Goal: Communication & Community: Answer question/provide support

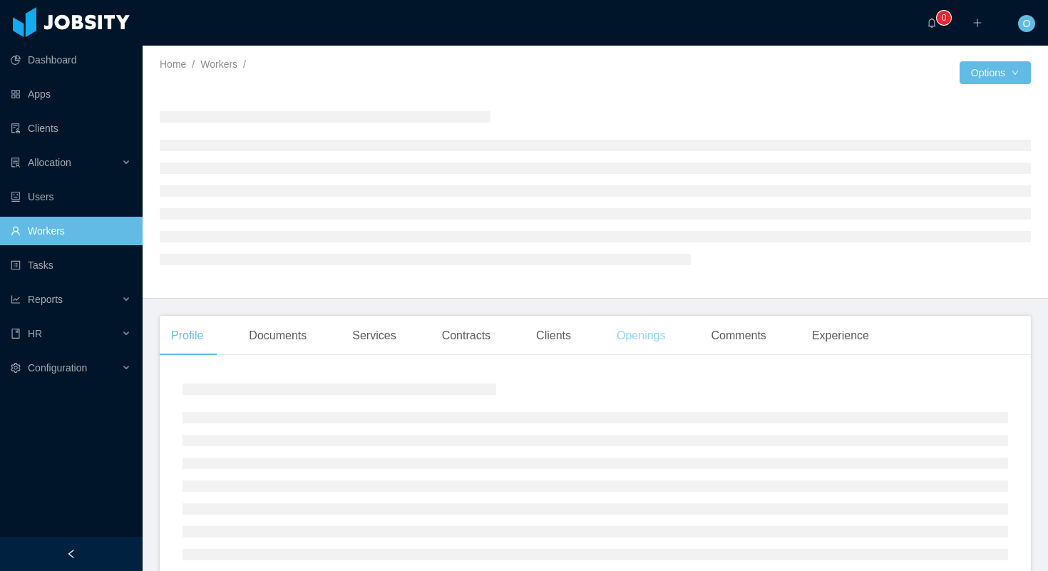
click at [642, 344] on div "Openings" at bounding box center [641, 336] width 72 height 40
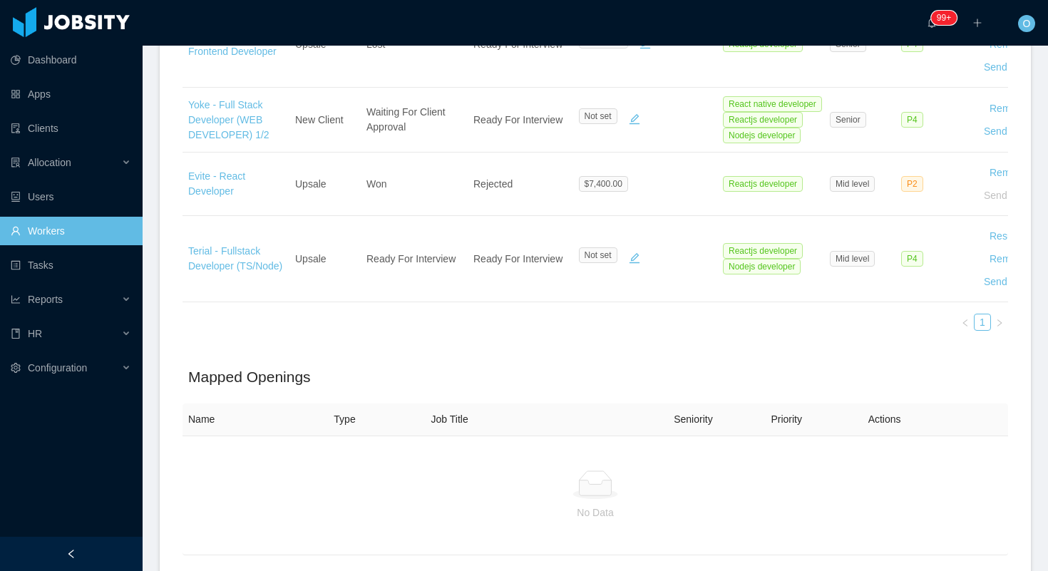
scroll to position [1029, 0]
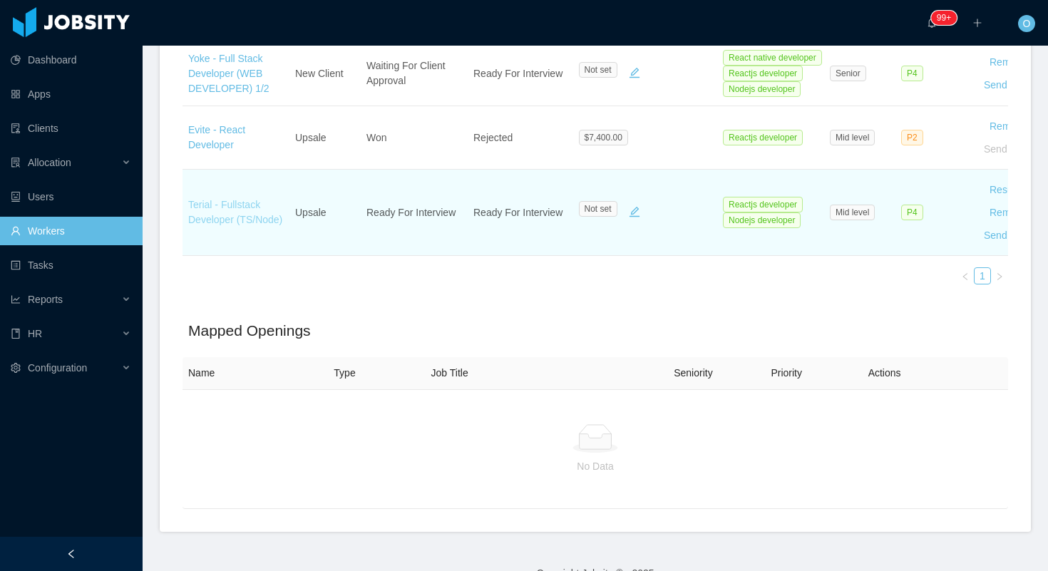
click at [215, 225] on link "Terial - Fullstack Developer (TS/Node)" at bounding box center [235, 212] width 94 height 26
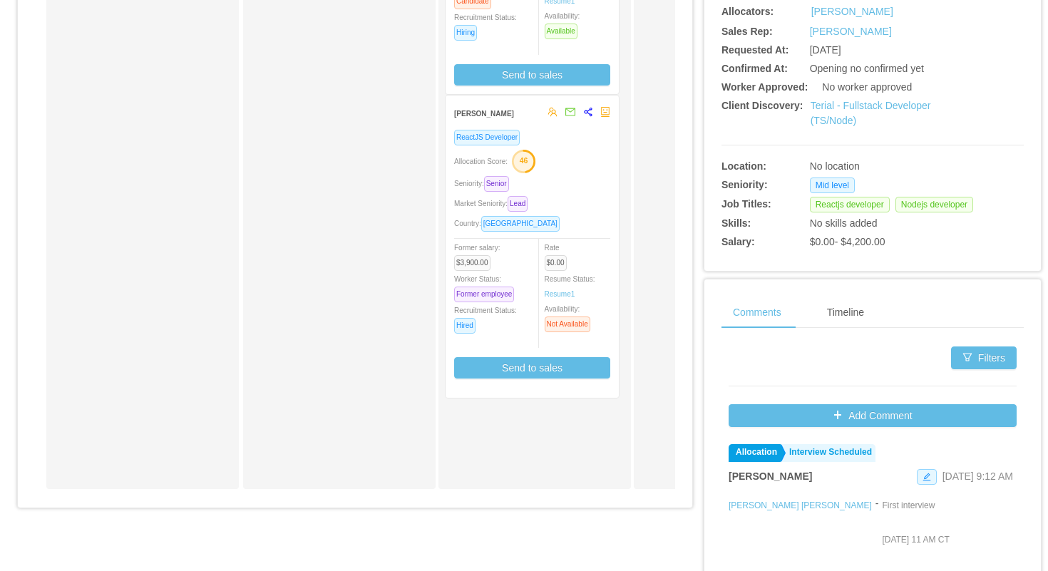
scroll to position [401, 0]
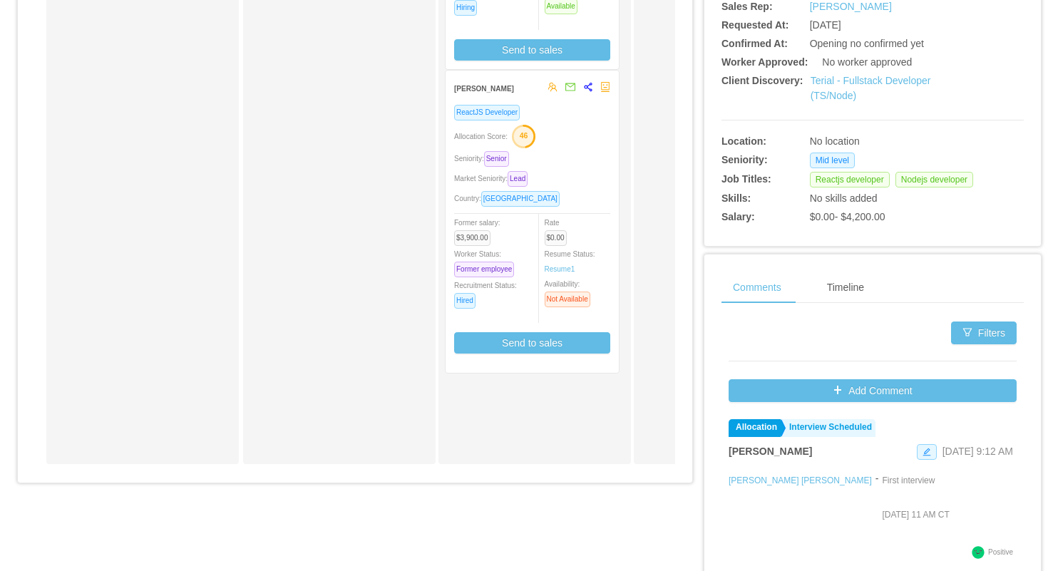
click at [588, 190] on div "Country: Ecuador" at bounding box center [532, 198] width 156 height 16
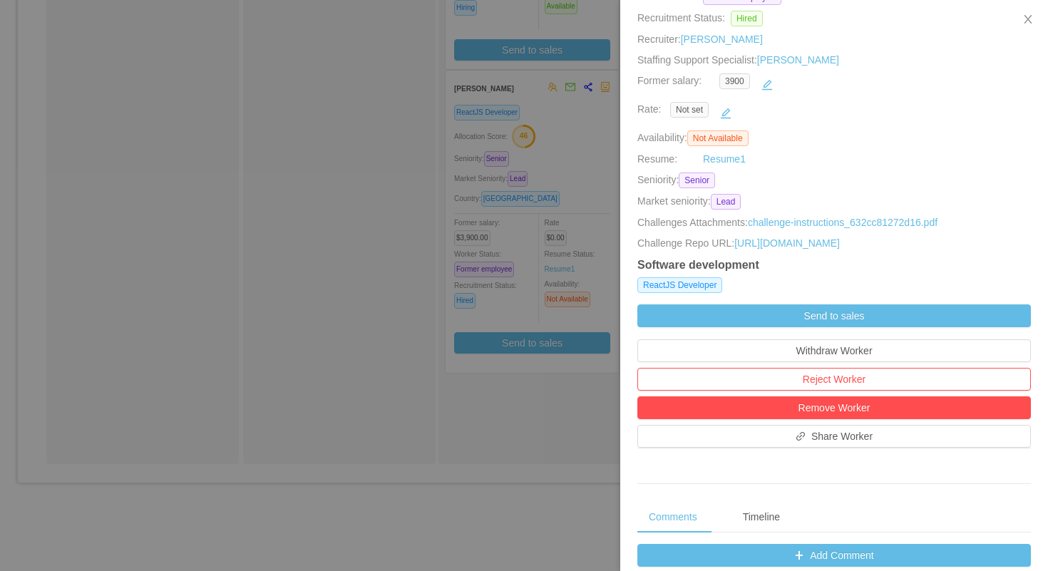
scroll to position [658, 0]
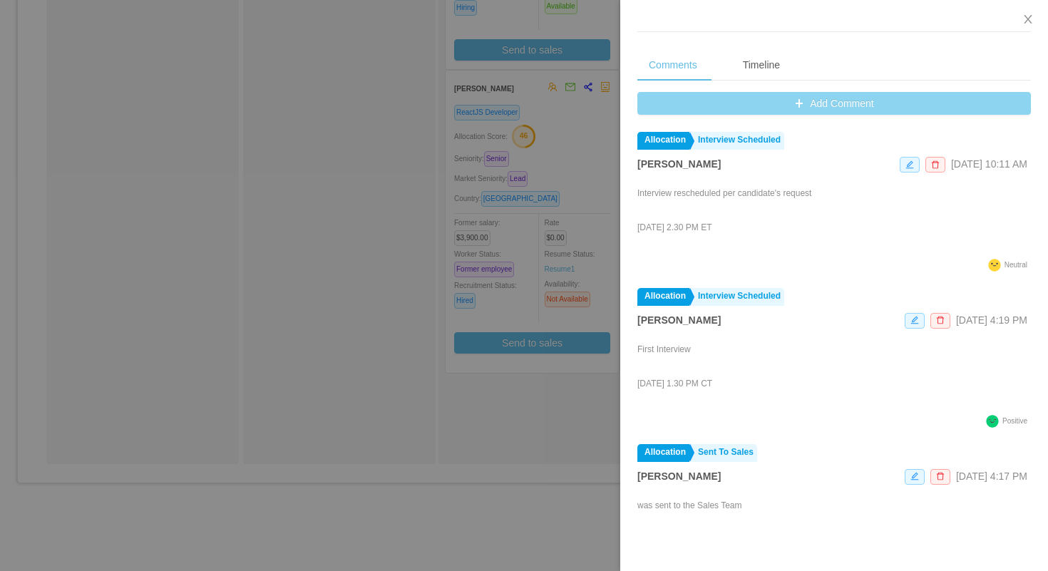
click at [657, 111] on button "Add Comment" at bounding box center [834, 103] width 394 height 23
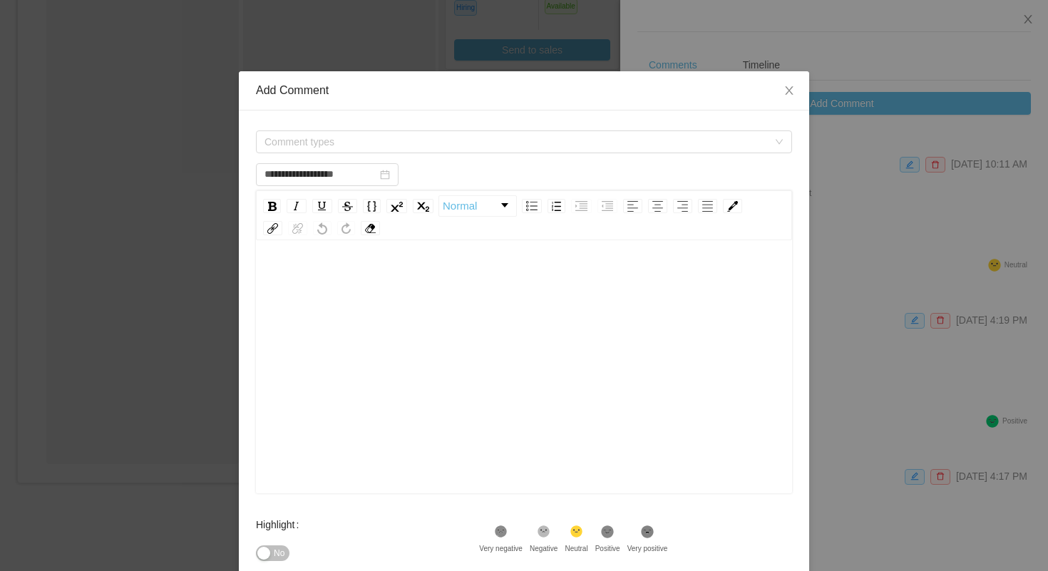
click at [489, 153] on div "Comment types" at bounding box center [524, 142] width 536 height 29
click at [487, 143] on span "Comment types" at bounding box center [515, 142] width 503 height 14
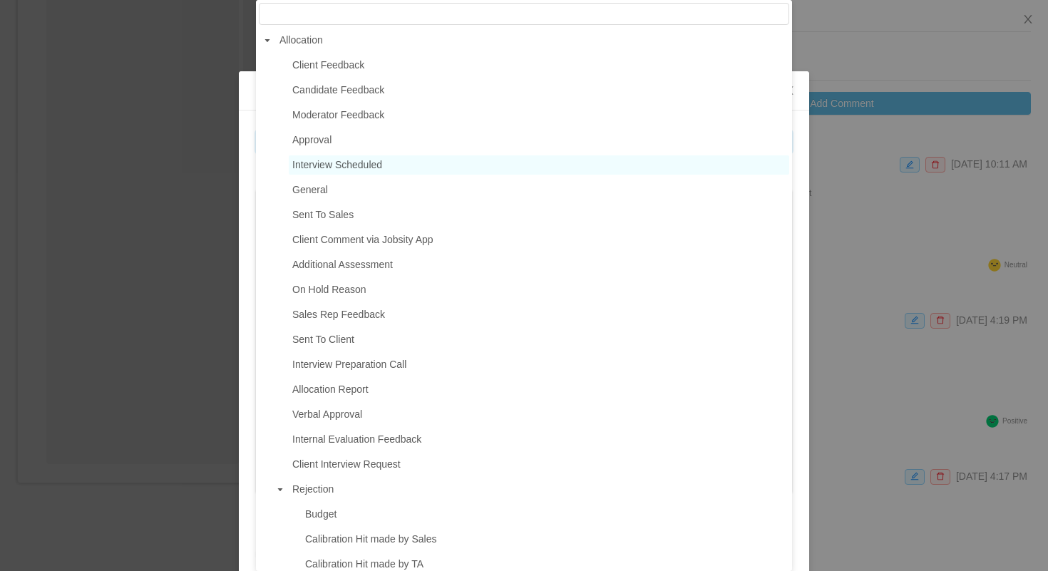
click at [396, 162] on span "Interview Scheduled" at bounding box center [539, 164] width 500 height 19
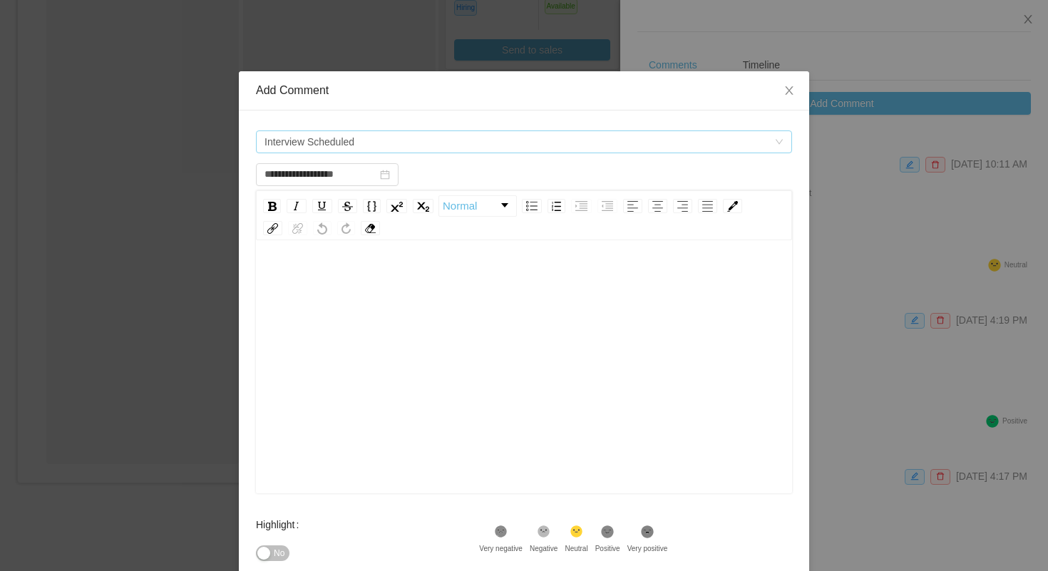
click at [396, 147] on span "Interview Scheduled" at bounding box center [519, 141] width 510 height 21
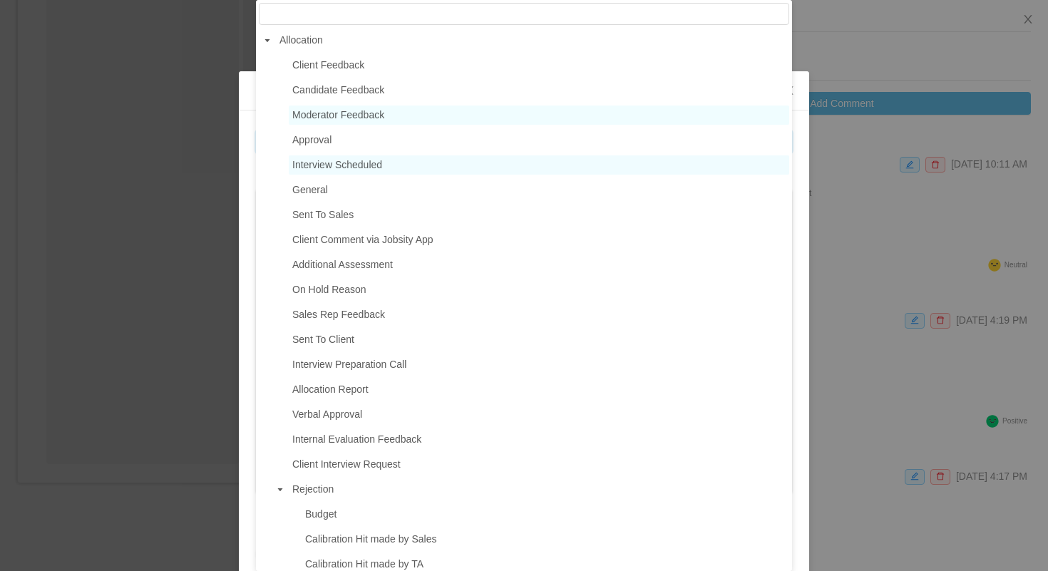
click at [388, 110] on span "Moderator Feedback" at bounding box center [539, 115] width 500 height 19
type input "**********"
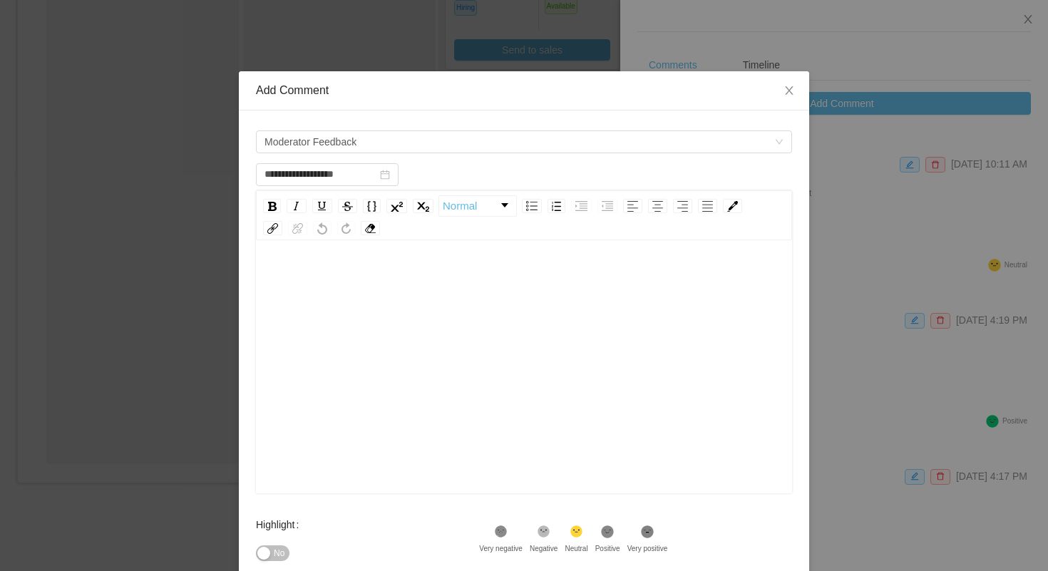
click at [392, 279] on div "rdw-editor" at bounding box center [524, 278] width 514 height 29
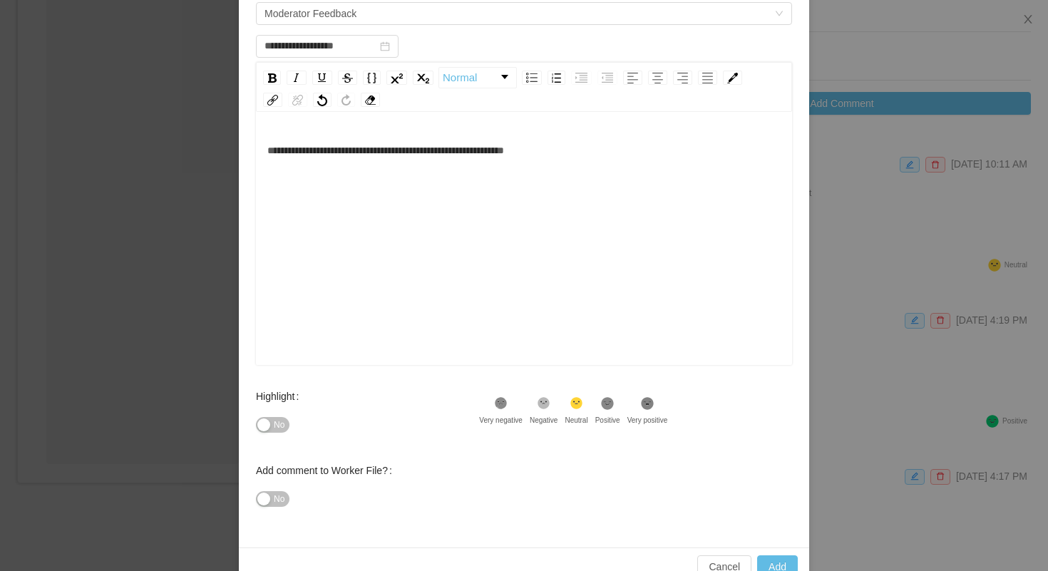
scroll to position [148, 0]
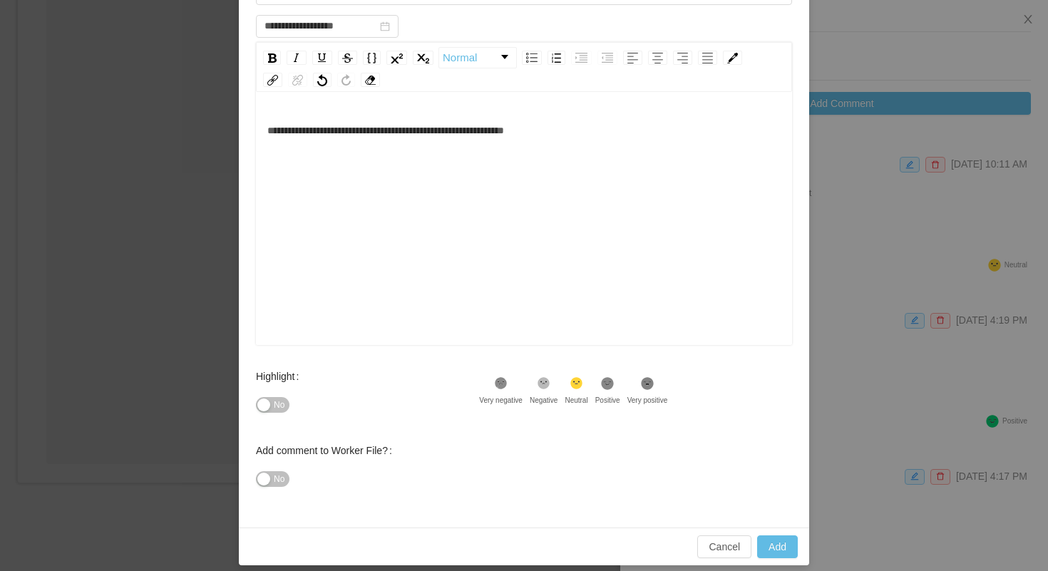
click at [615, 381] on icon ".st1{fill:#232323}" at bounding box center [607, 383] width 14 height 14
click at [773, 549] on button "Add" at bounding box center [777, 546] width 41 height 23
type input "**********"
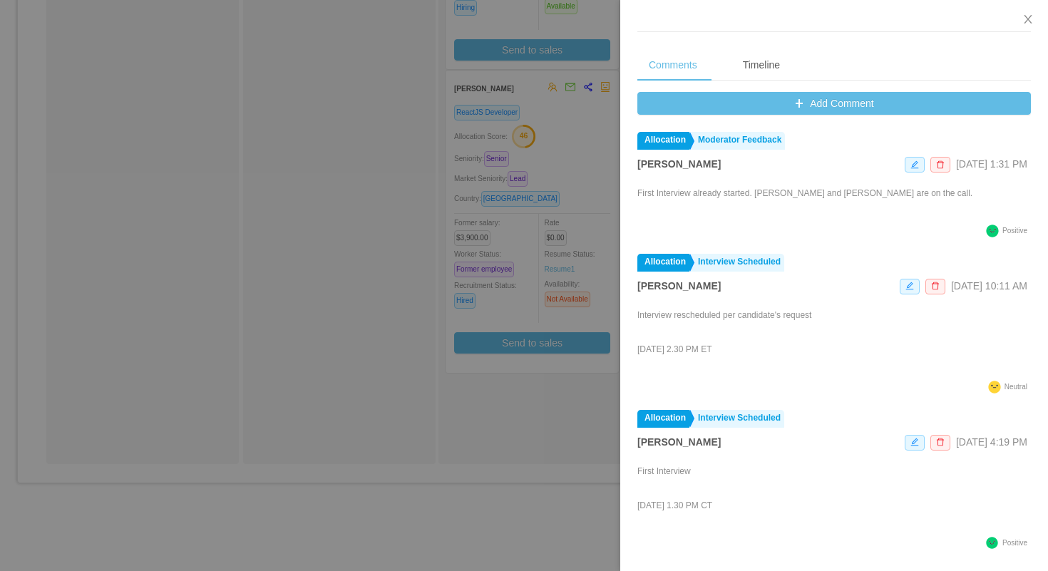
click at [280, 200] on div at bounding box center [524, 285] width 1048 height 571
